Goal: Task Accomplishment & Management: Use online tool/utility

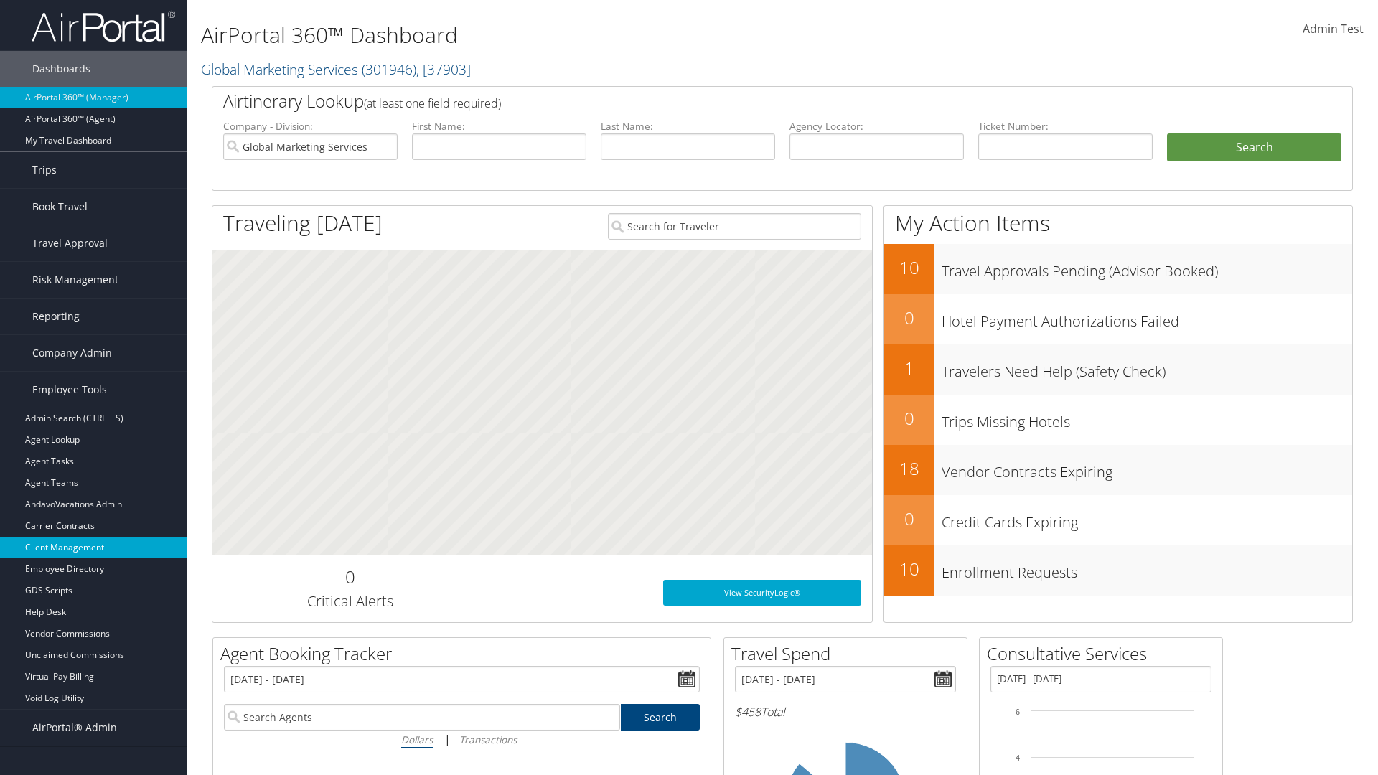
click at [93, 548] on link "Client Management" at bounding box center [93, 548] width 187 height 22
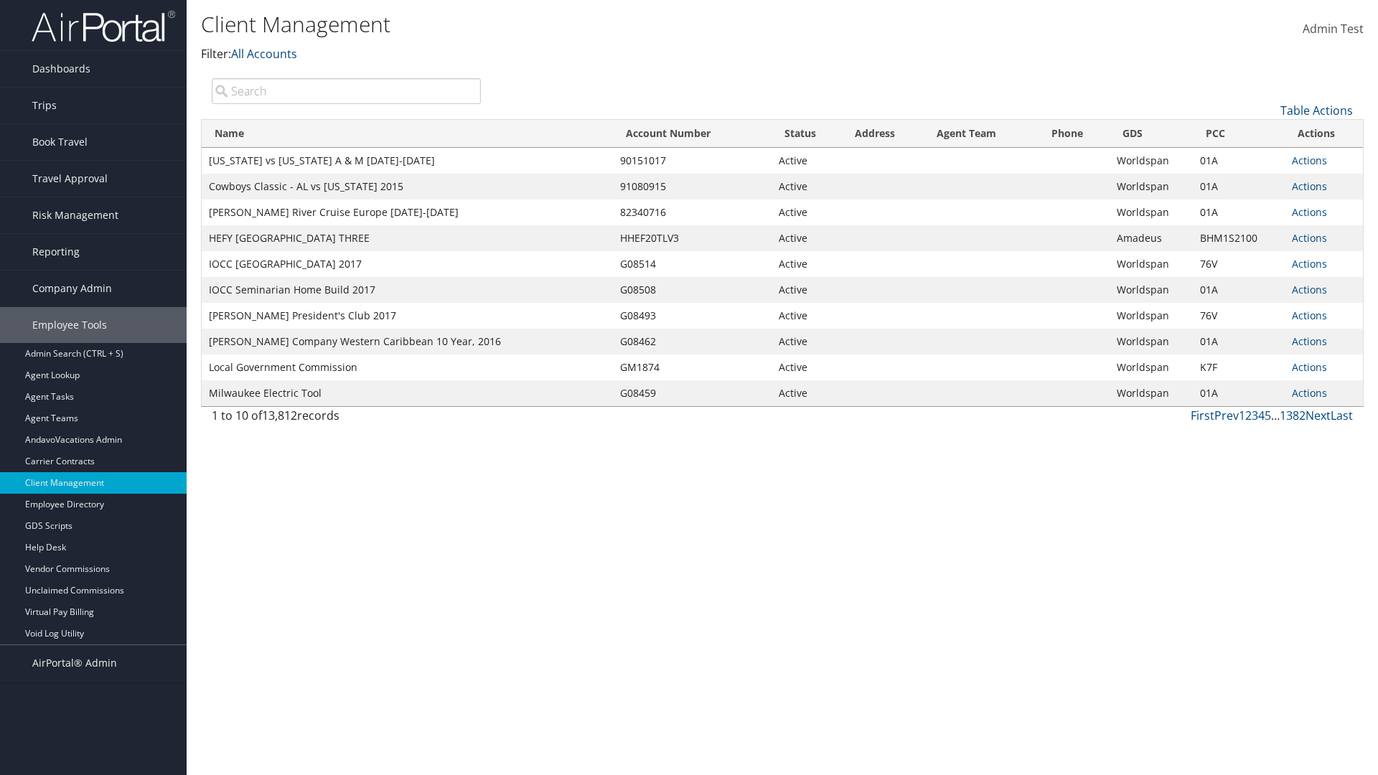
click at [346, 90] on input "search" at bounding box center [346, 91] width 269 height 26
type input "[US_STATE] vs [US_STATE] A & M [DATE]-[DATE]"
